Goal: Task Accomplishment & Management: Manage account settings

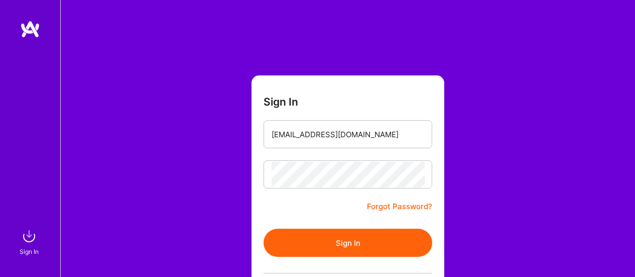
scroll to position [49, 0]
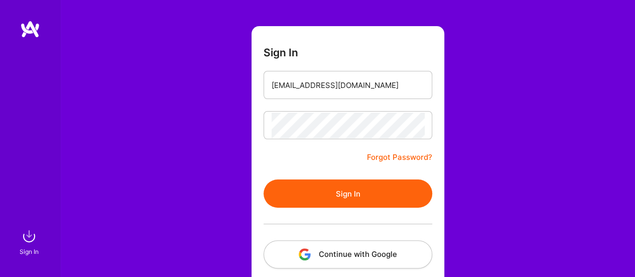
click at [200, 114] on div "Sign In [EMAIL_ADDRESS][DOMAIN_NAME] Forgot Password? Sign In Continue with Goo…" at bounding box center [347, 139] width 575 height 377
click at [345, 186] on button "Sign In" at bounding box center [348, 193] width 169 height 28
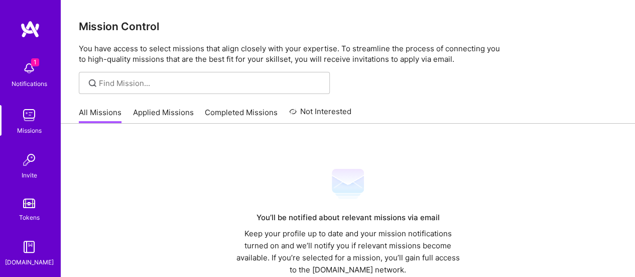
click at [142, 115] on link "Applied Missions" at bounding box center [163, 115] width 61 height 17
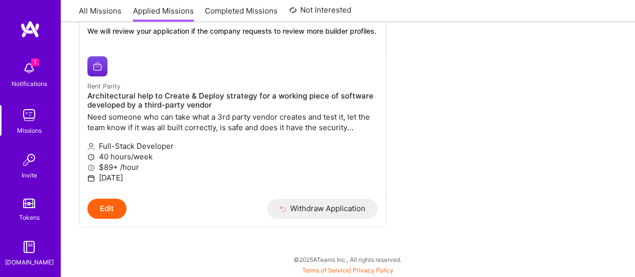
scroll to position [167, 0]
